Goal: Transaction & Acquisition: Purchase product/service

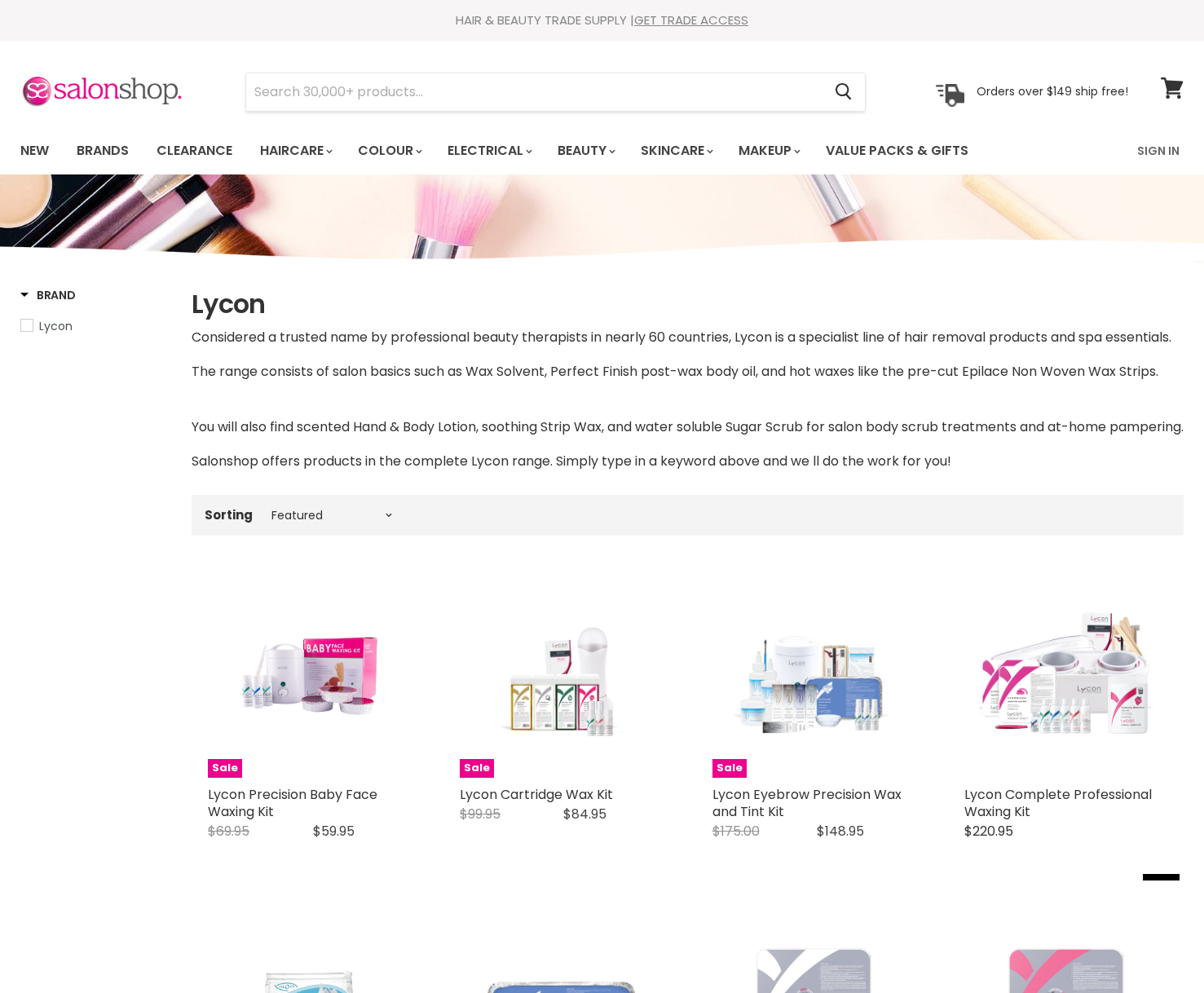
select select "manual"
click at [471, 95] on input "Search" at bounding box center [534, 92] width 576 height 37
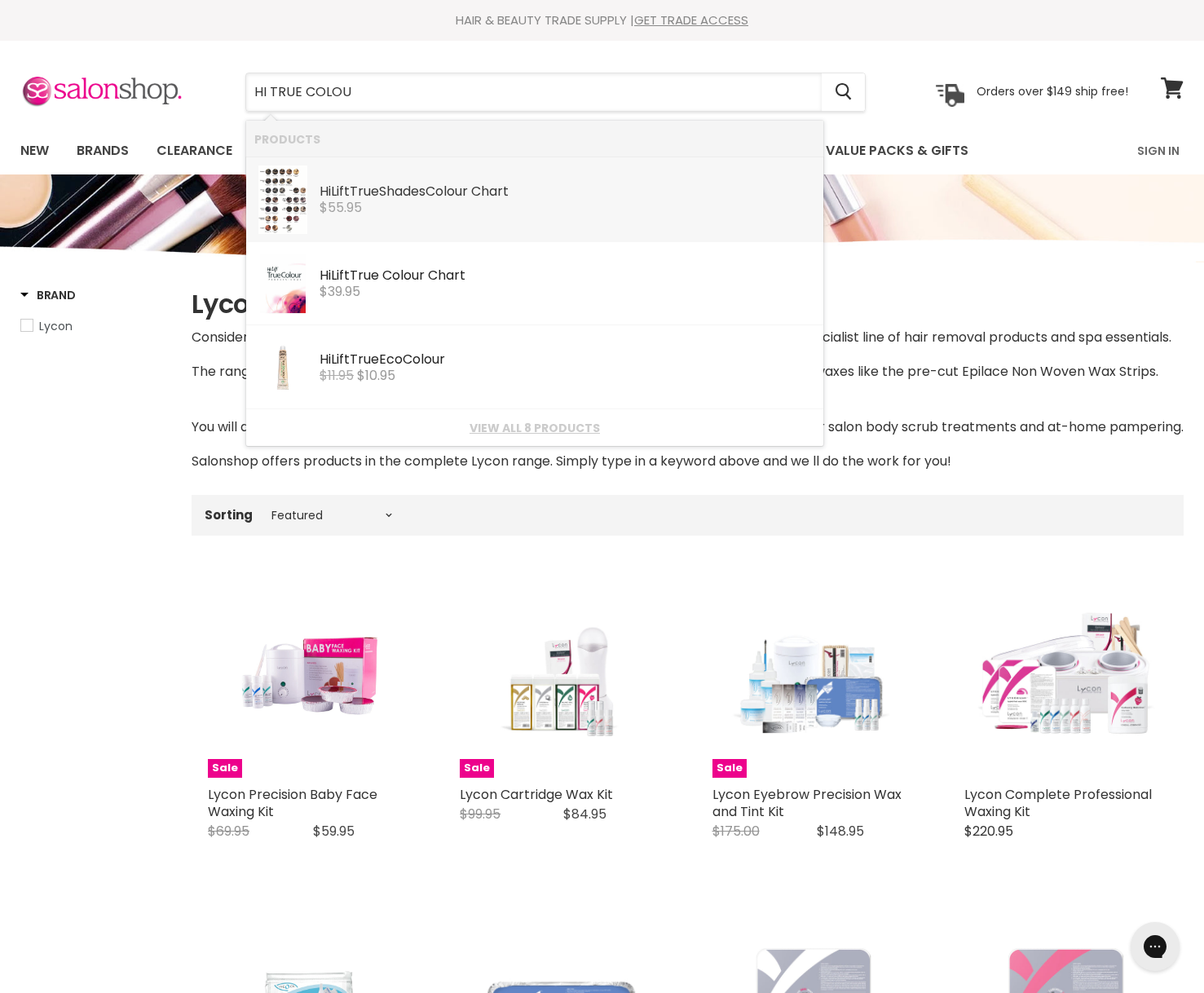
type input "HI TRUE COLOUR"
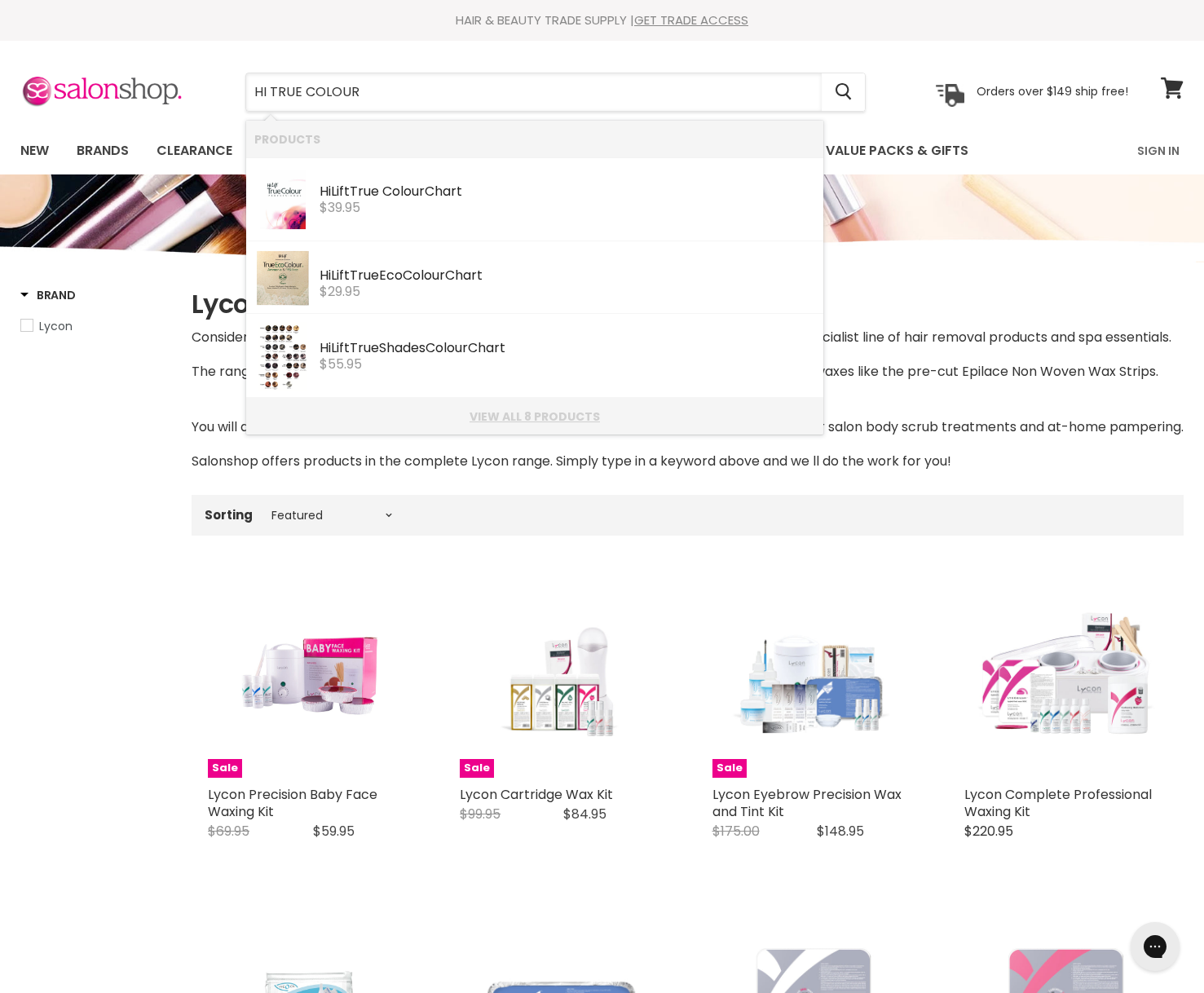
click at [546, 417] on link "View all 8 products" at bounding box center [534, 417] width 561 height 13
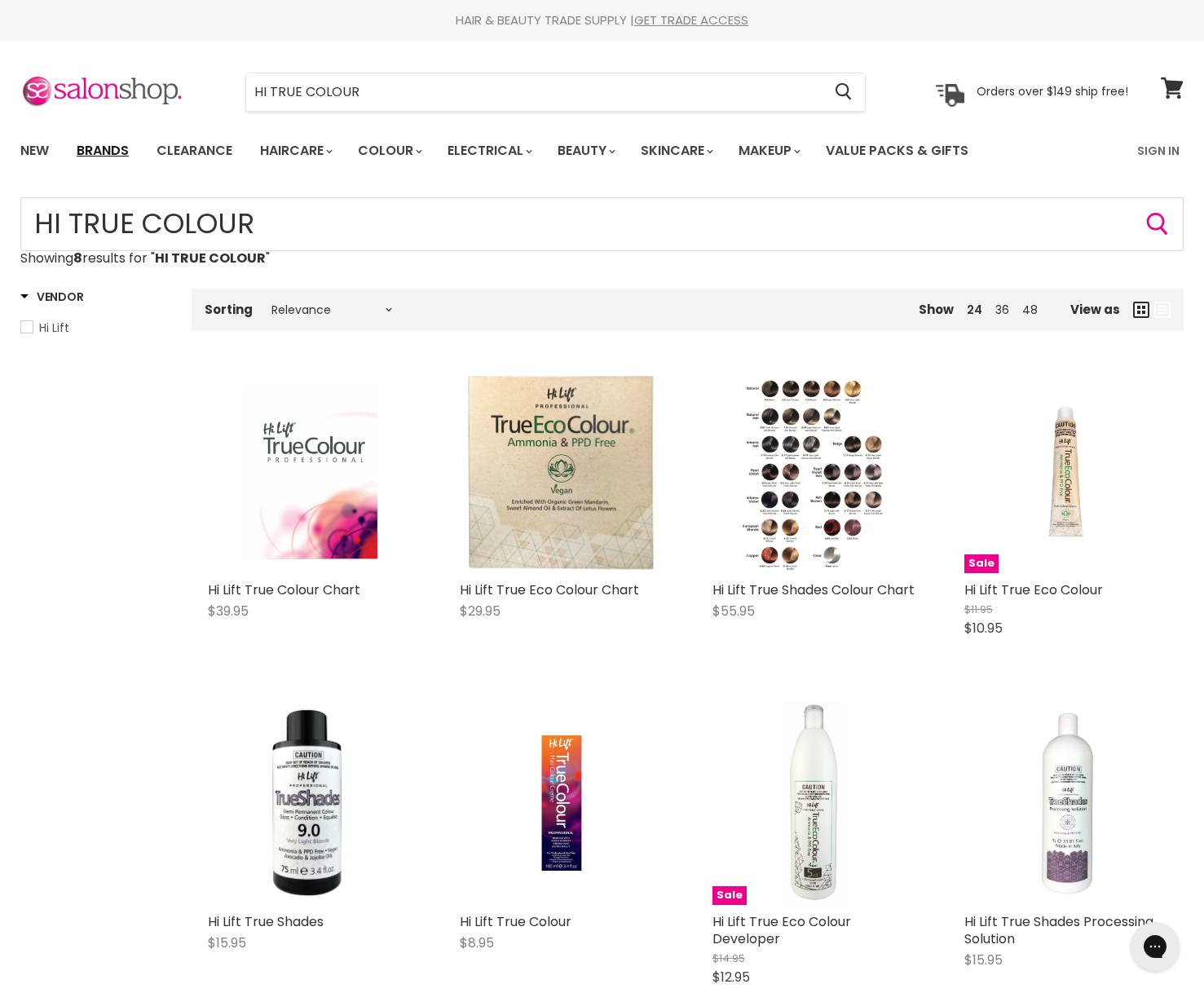
click at [93, 149] on link "Brands" at bounding box center [102, 150] width 77 height 34
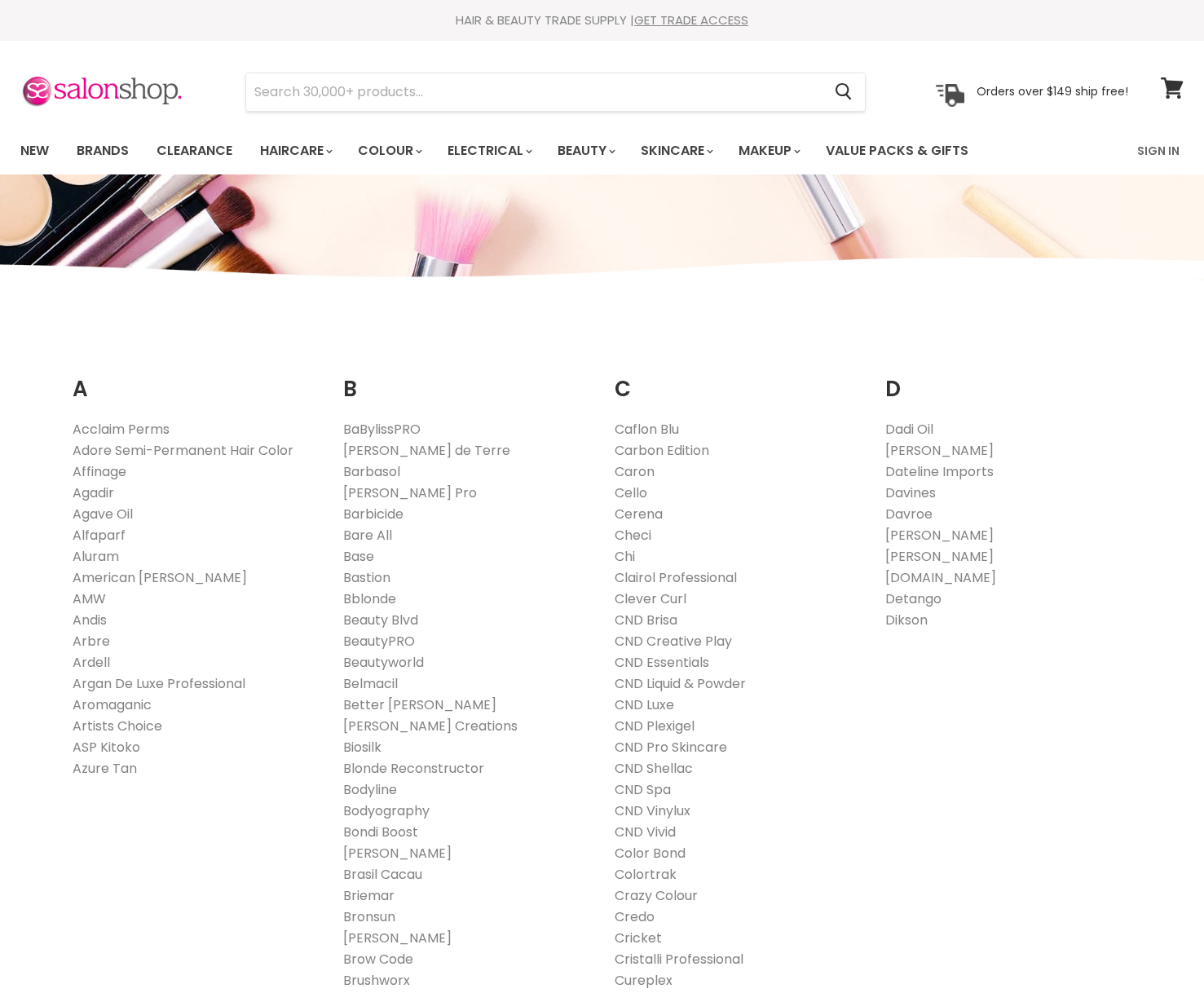
scroll to position [1161, 0]
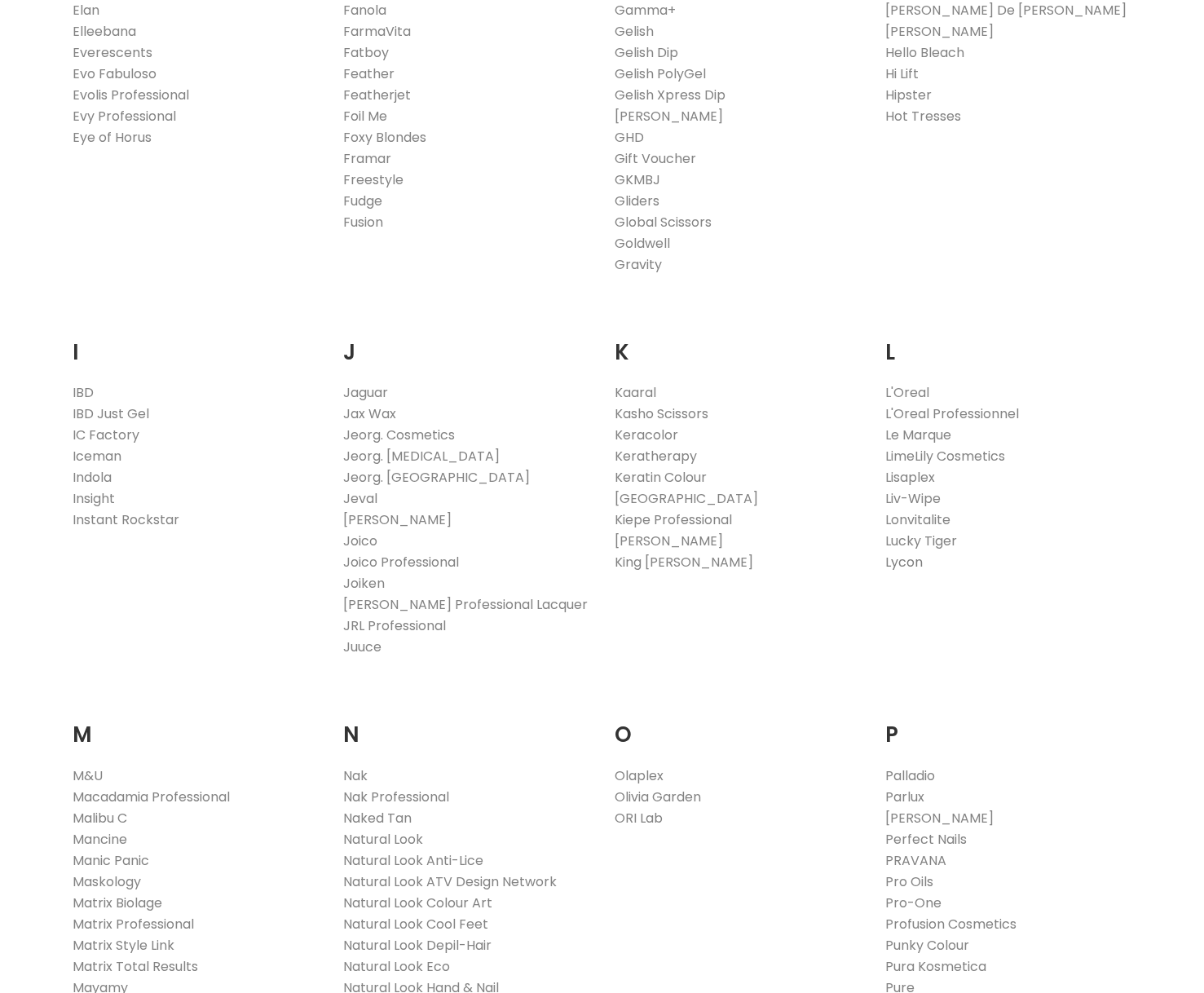
click at [893, 560] on link "Lycon" at bounding box center [904, 561] width 37 height 19
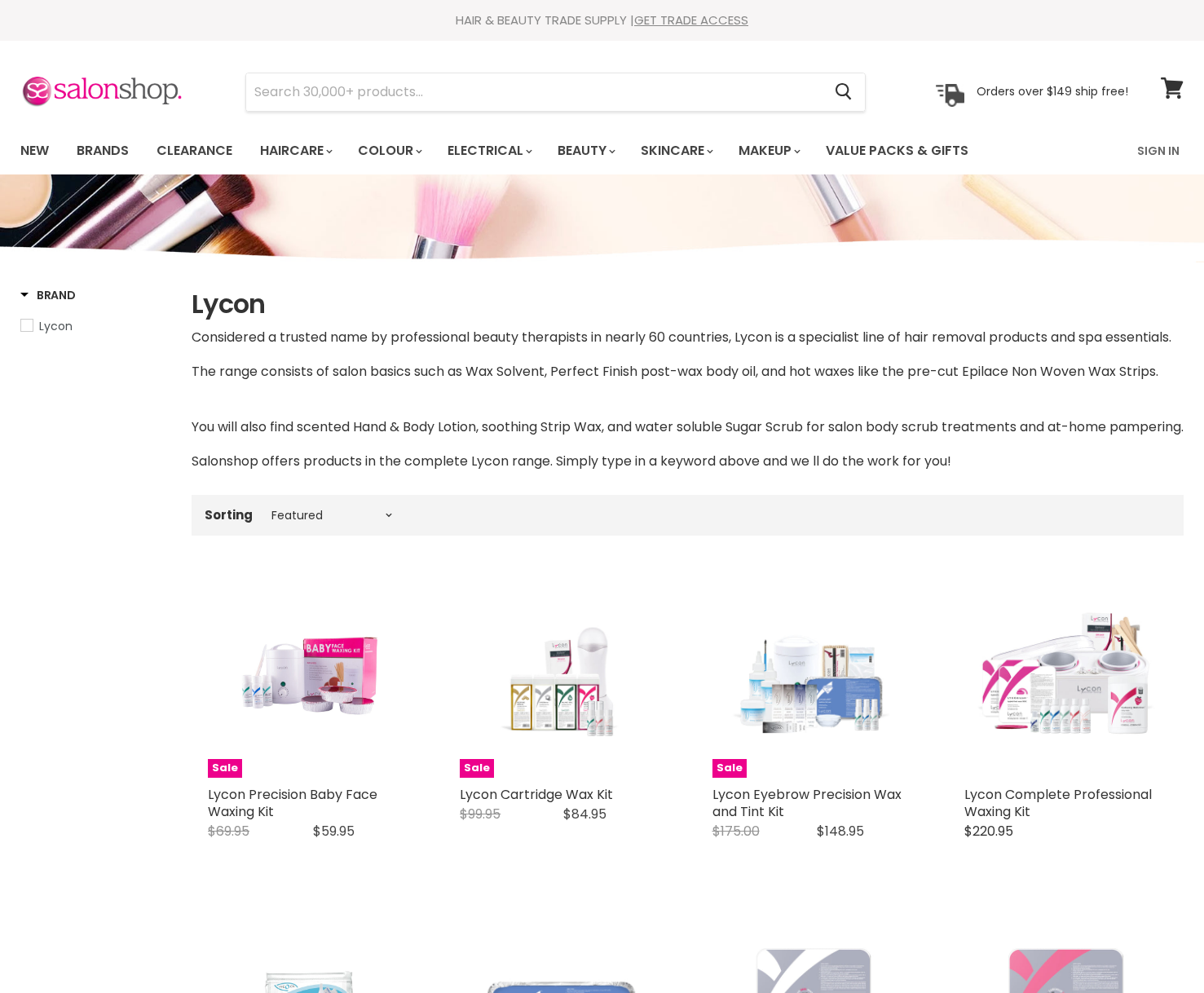
select select "manual"
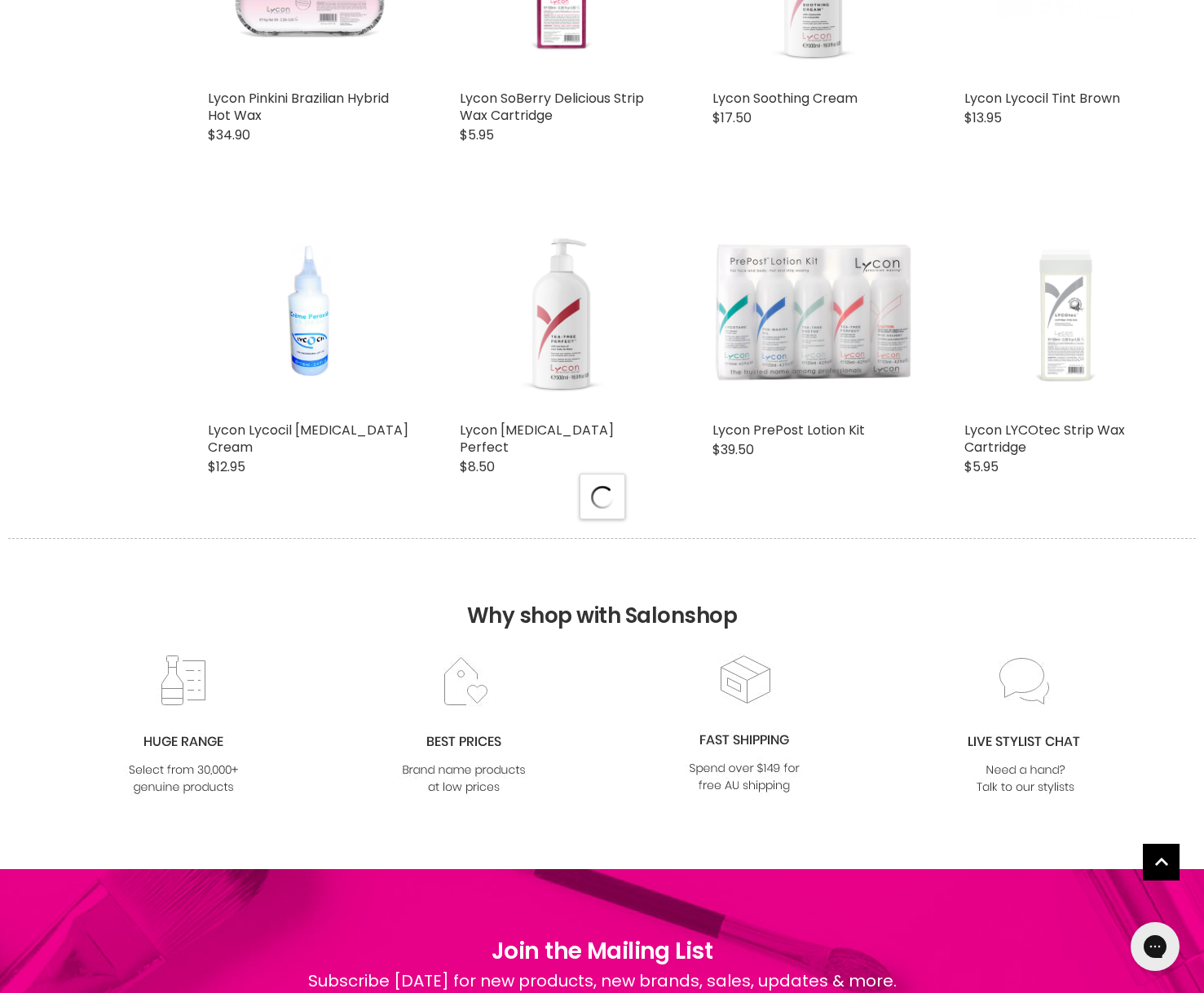
select select "manual"
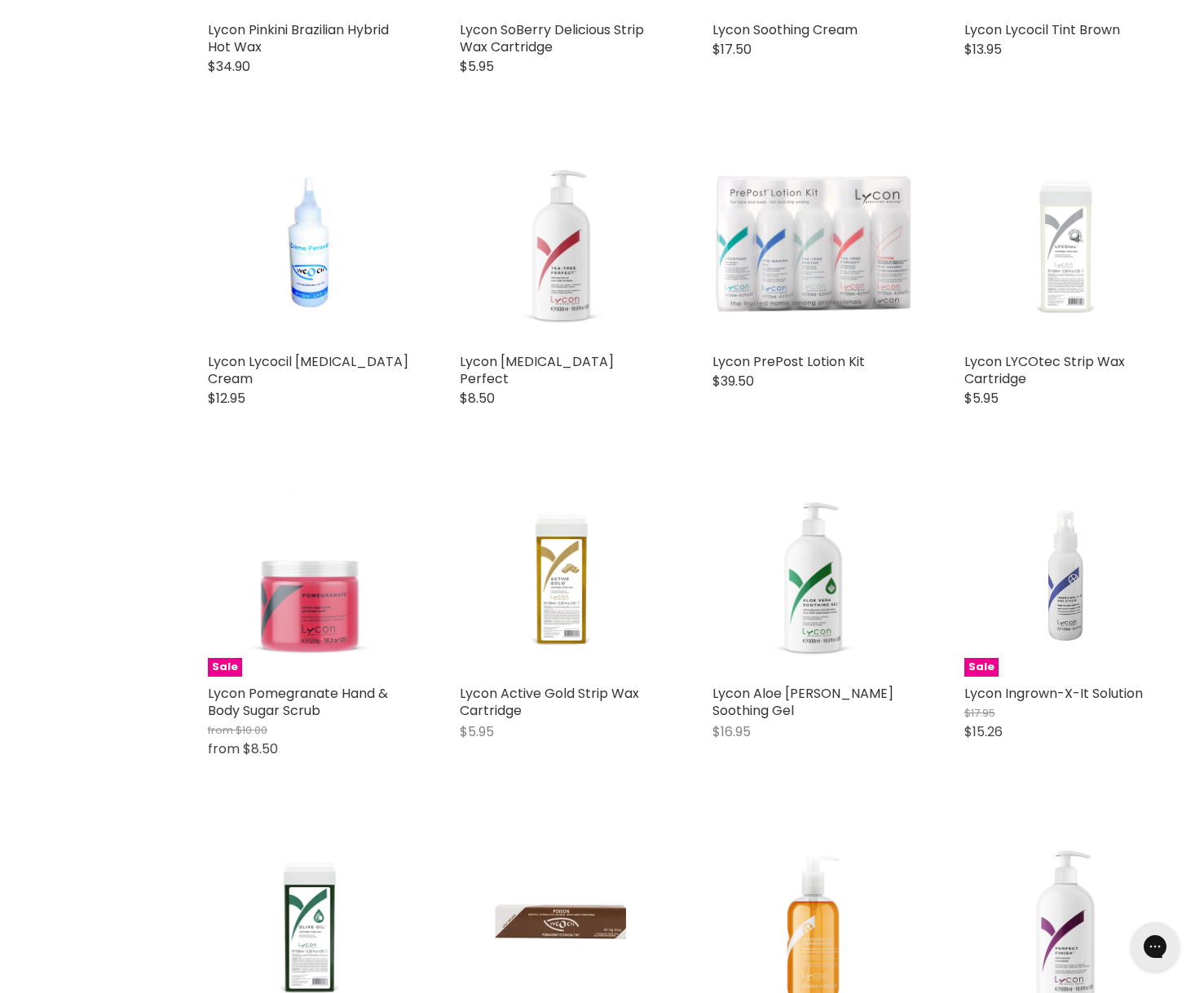
scroll to position [4062, 0]
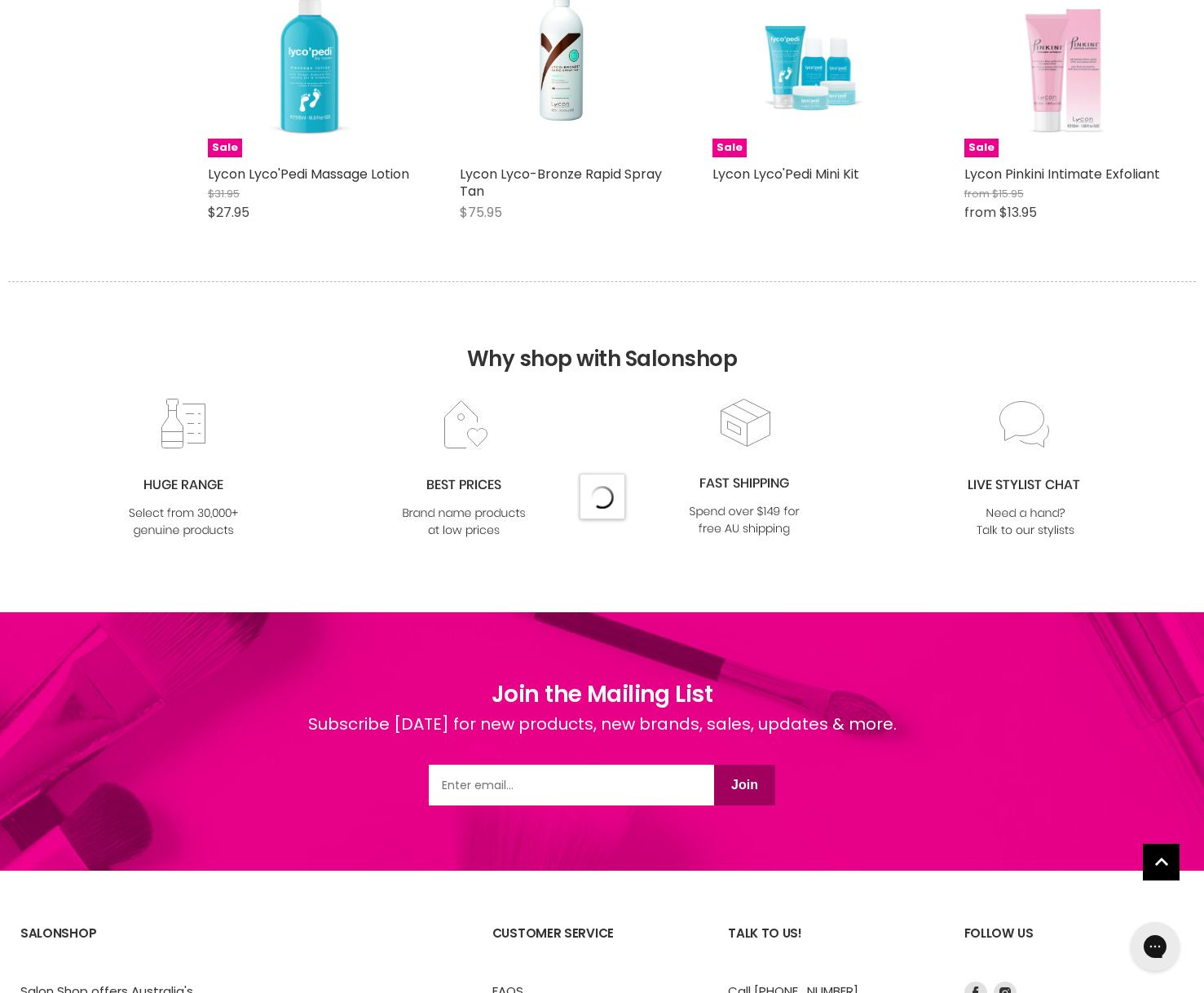
select select "manual"
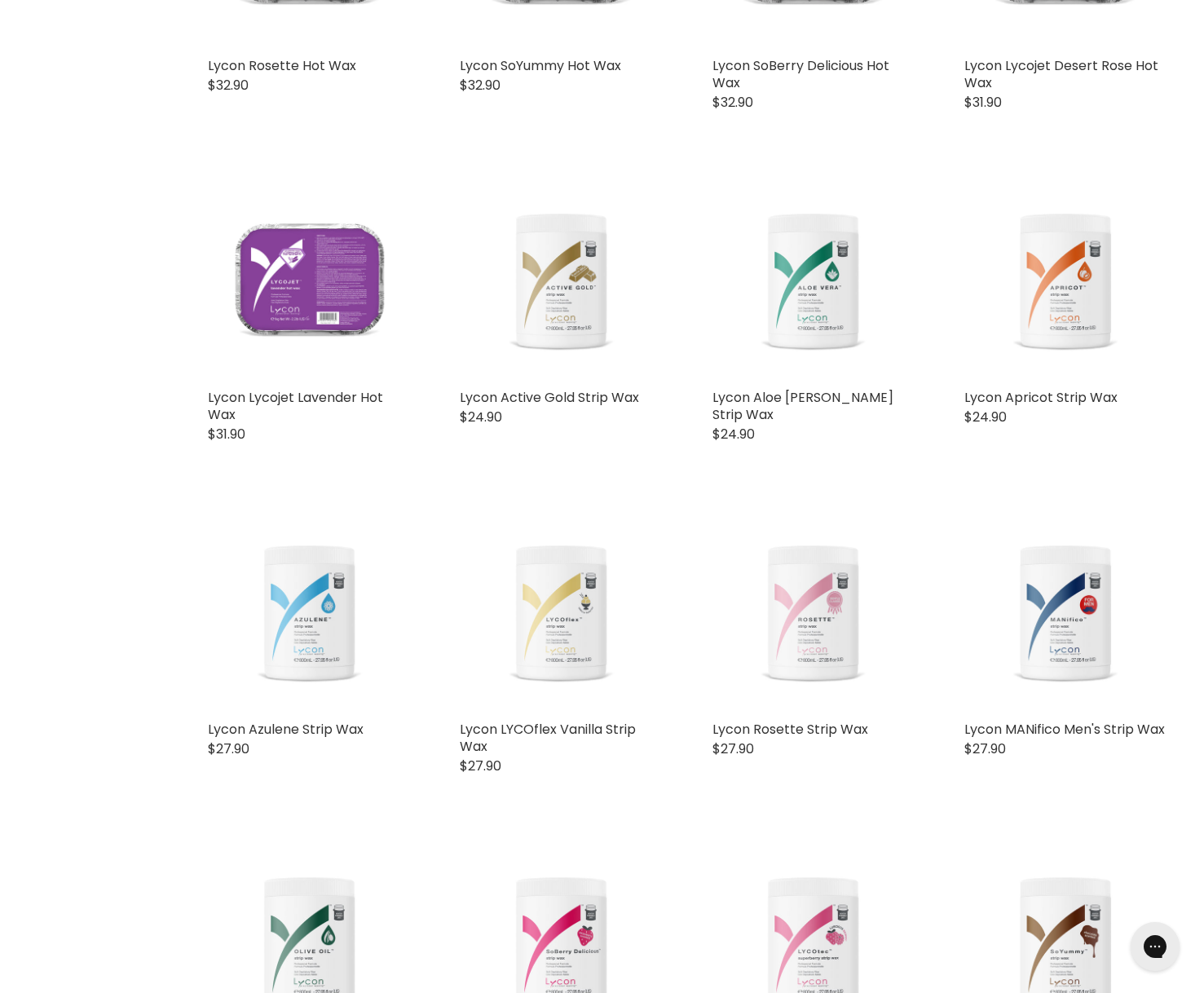
scroll to position [2041, 0]
